Goal: Check status: Check status

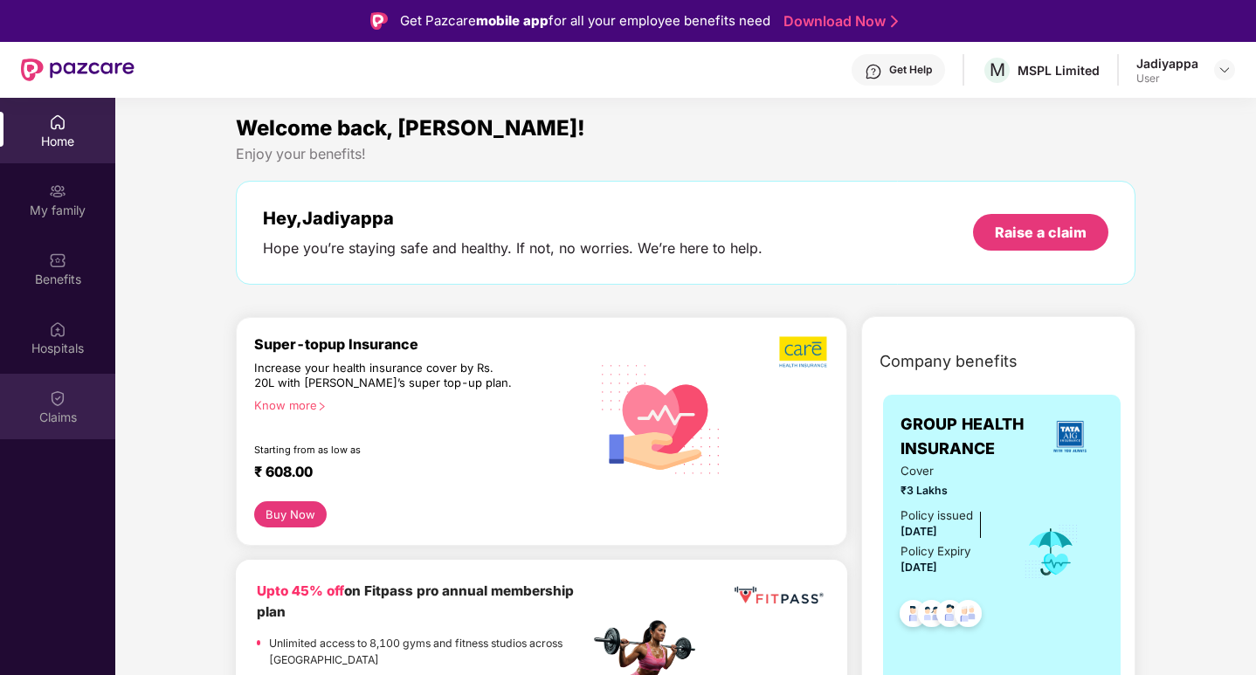
click at [50, 397] on img at bounding box center [57, 397] width 17 height 17
click at [1223, 71] on img at bounding box center [1224, 70] width 14 height 14
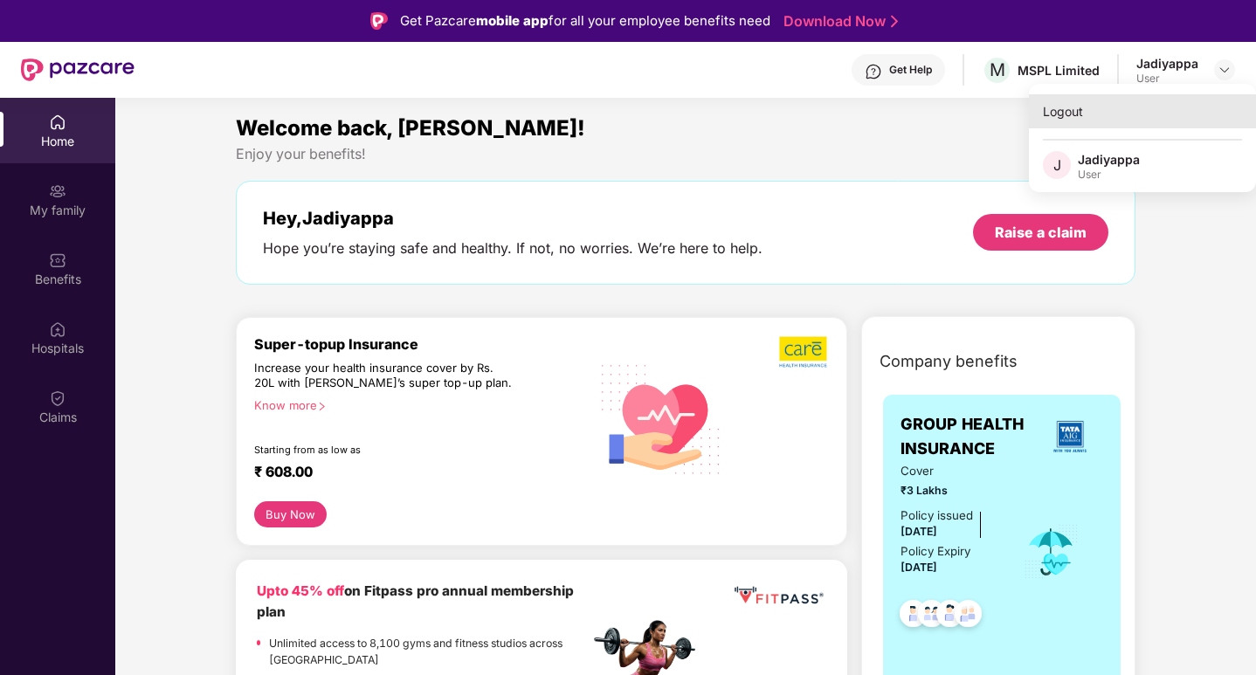
click at [1078, 105] on div "Logout" at bounding box center [1142, 111] width 227 height 34
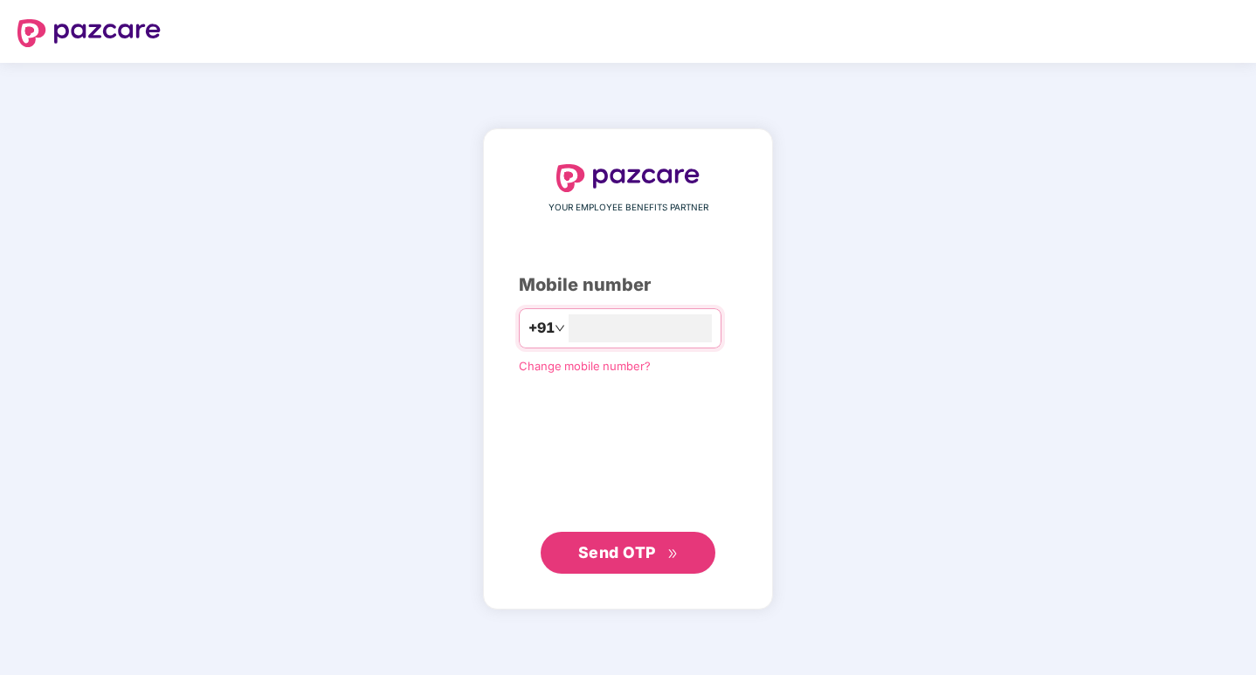
type input "**********"
click at [584, 554] on span "Send OTP" at bounding box center [617, 552] width 78 height 18
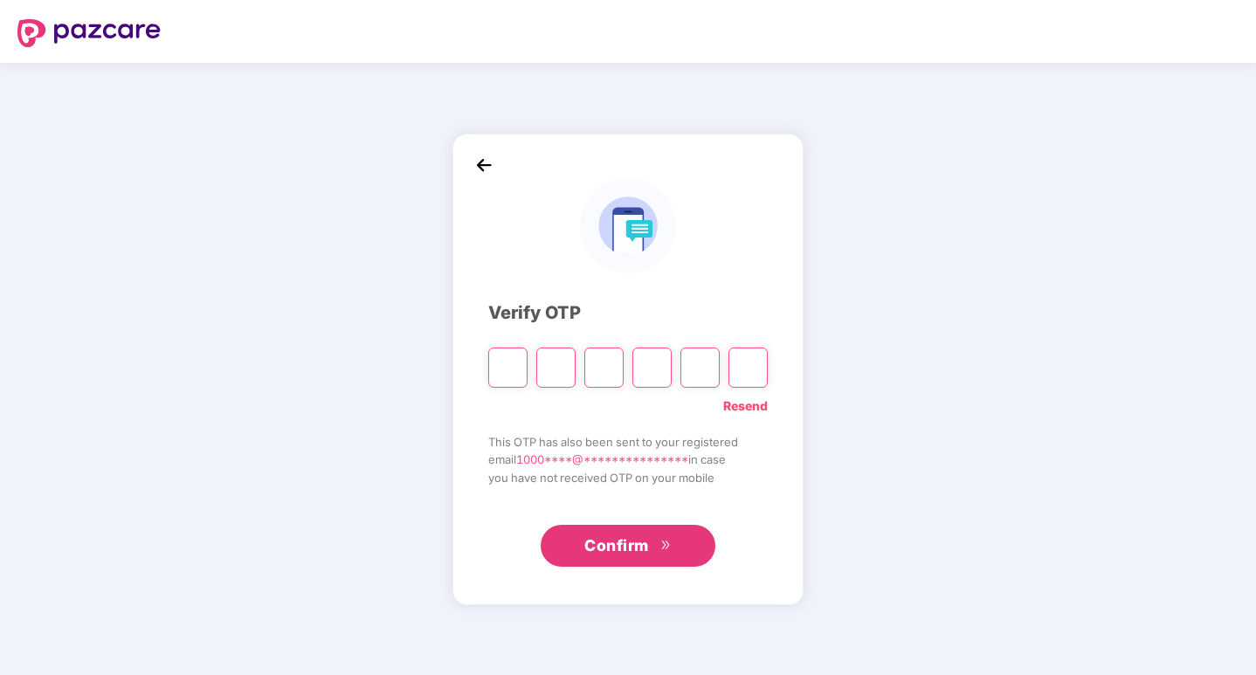
type input "*"
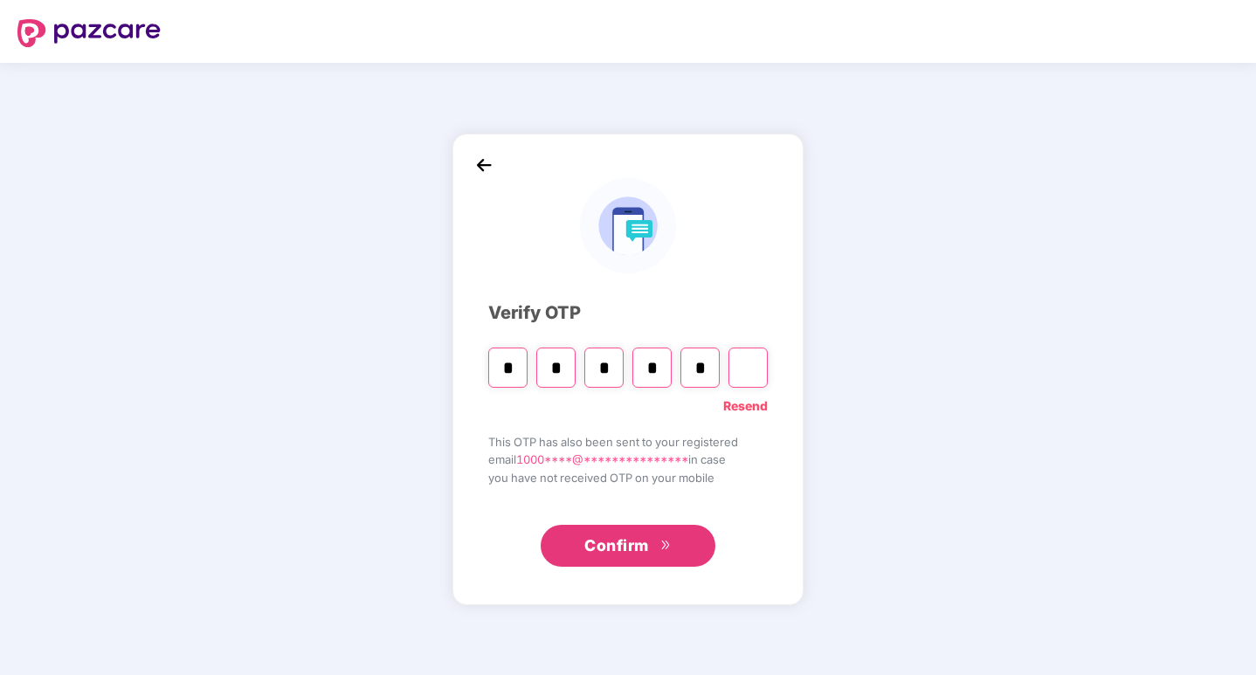
type input "*"
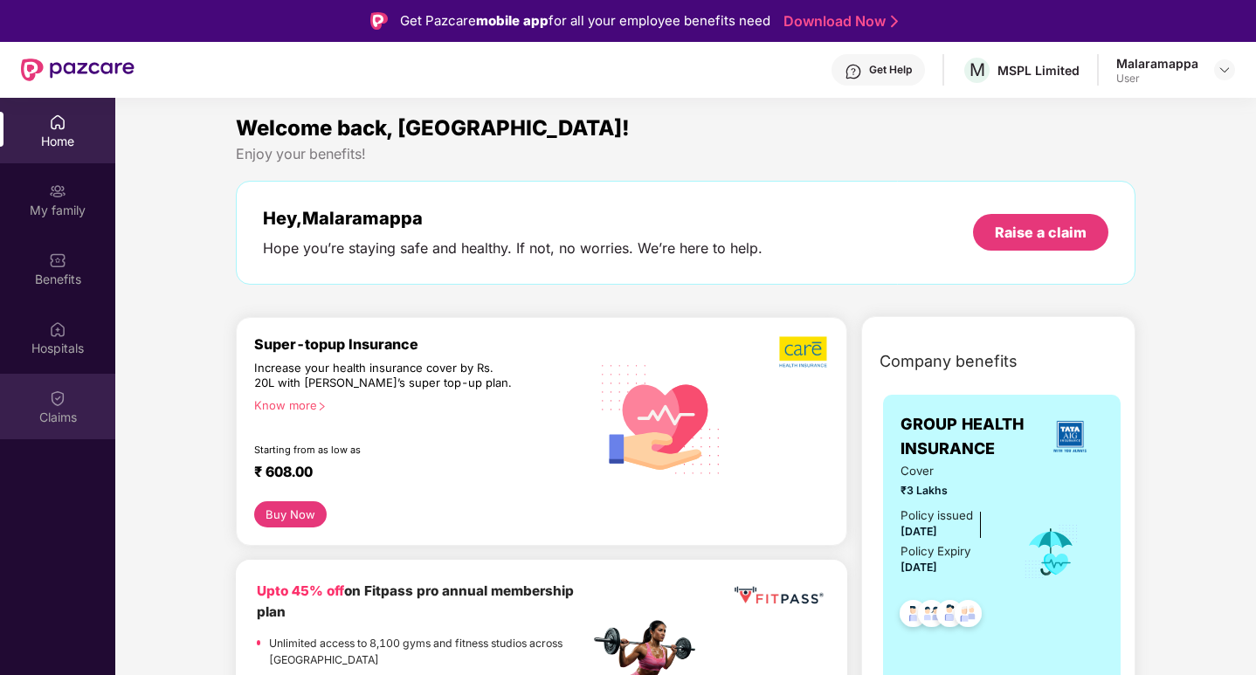
click at [60, 395] on img at bounding box center [57, 397] width 17 height 17
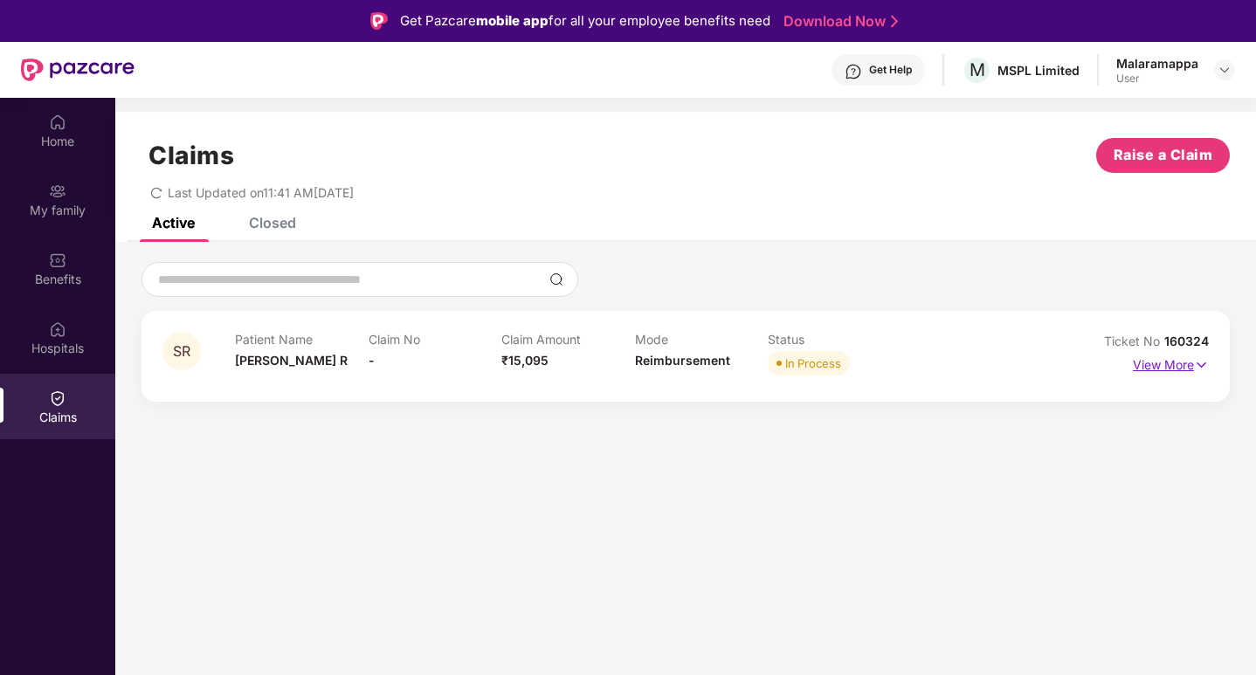
click at [1176, 364] on p "View More" at bounding box center [1171, 363] width 76 height 24
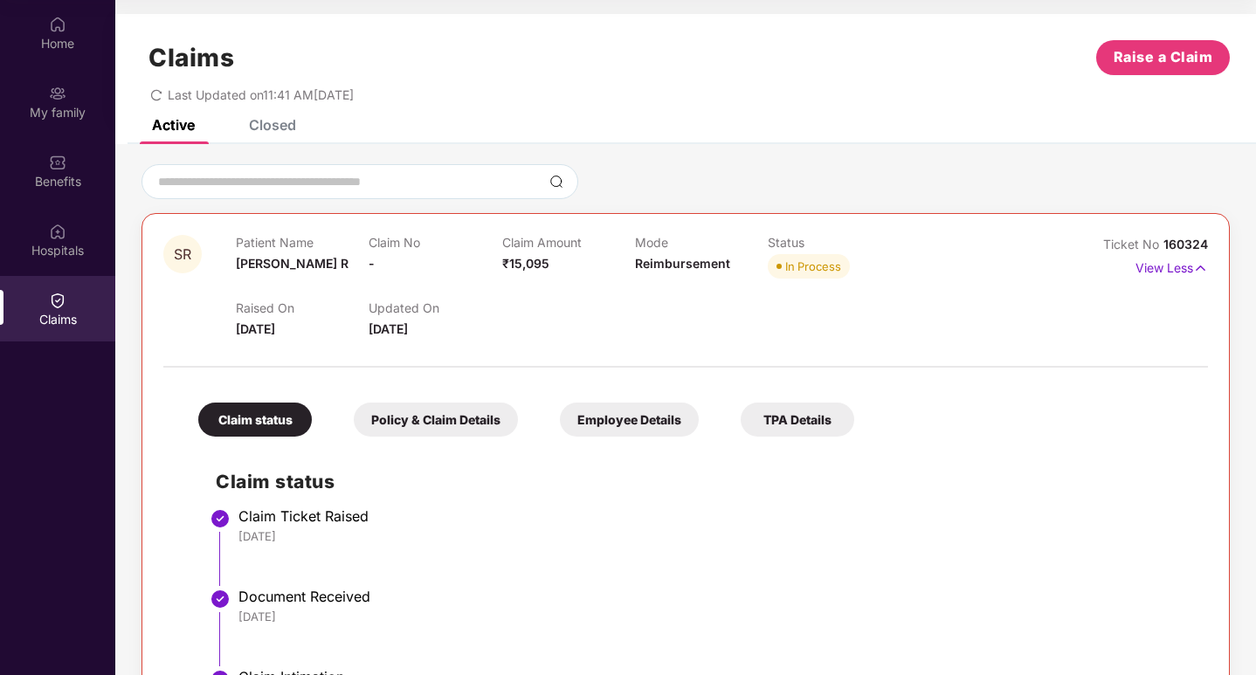
drag, startPoint x: 809, startPoint y: 1, endPoint x: 854, endPoint y: 82, distance: 93.0
click at [854, 76] on div "Last Updated on 11:41 AM, 25 Jul 2025" at bounding box center [685, 88] width 1088 height 27
drag, startPoint x: 1212, startPoint y: 3, endPoint x: 678, endPoint y: 29, distance: 534.2
click at [679, 25] on div "Claims Raise a Claim Last Updated on 11:41 AM, 25 Jul 2025" at bounding box center [685, 67] width 1140 height 106
click at [988, 493] on h2 "Claim status" at bounding box center [703, 481] width 975 height 29
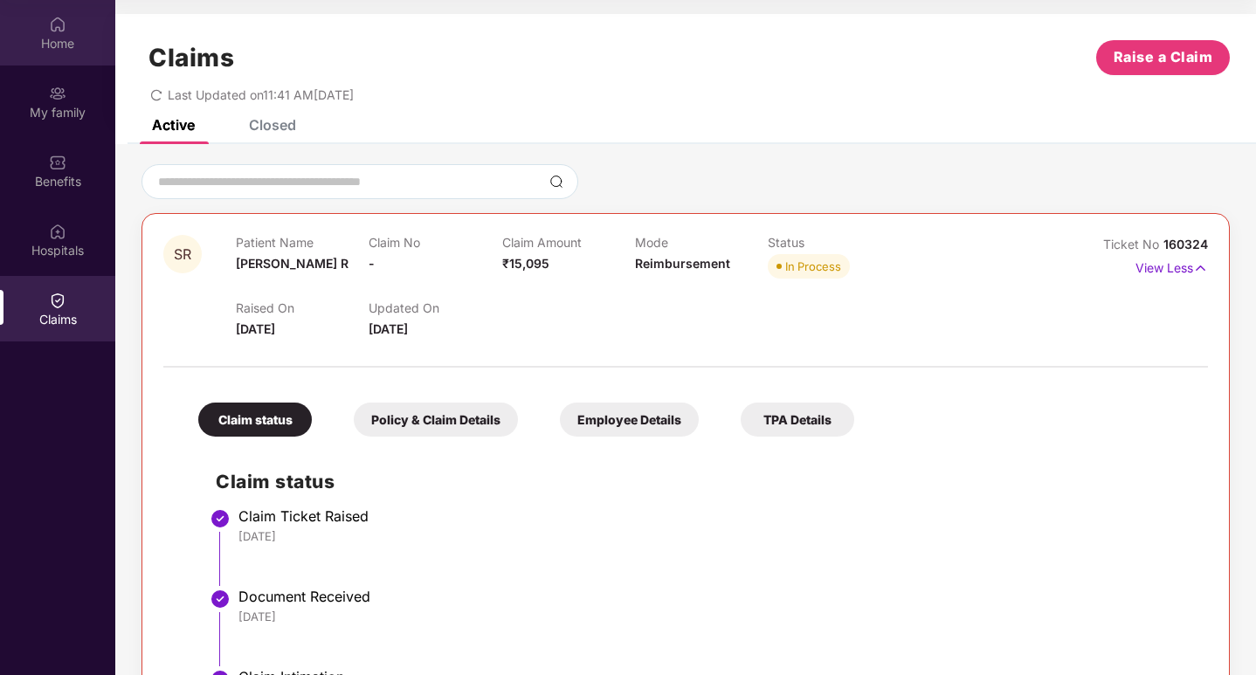
click at [53, 38] on div "Home" at bounding box center [57, 43] width 115 height 17
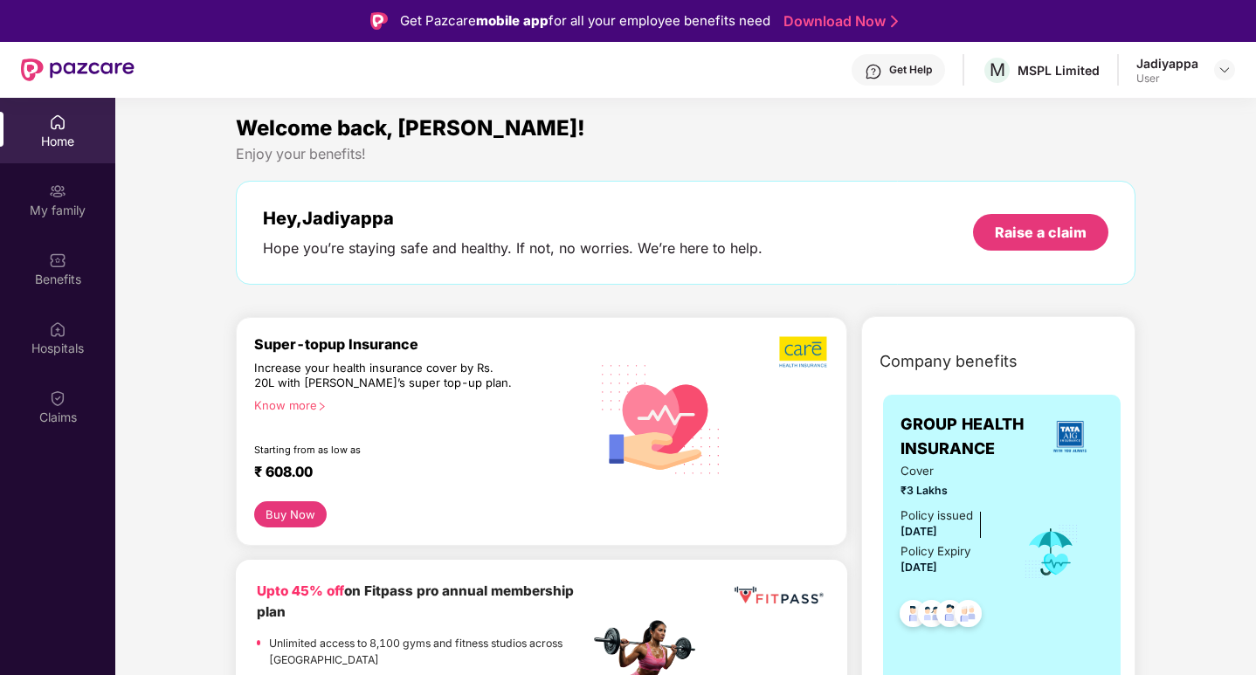
drag, startPoint x: 1257, startPoint y: 0, endPoint x: 798, endPoint y: 165, distance: 487.2
click at [798, 165] on div "Welcome back, [PERSON_NAME]! Enjoy your benefits! Hey, [PERSON_NAME] you’re sta…" at bounding box center [686, 207] width 914 height 190
